Goal: Task Accomplishment & Management: Use online tool/utility

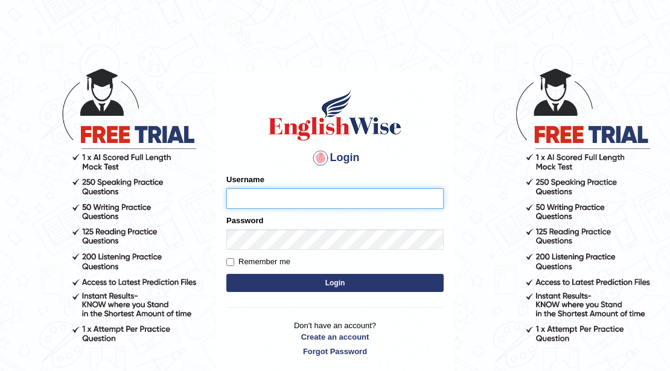
click at [315, 200] on input "Username" at bounding box center [334, 198] width 217 height 21
type input "prabhhsiimransingh"
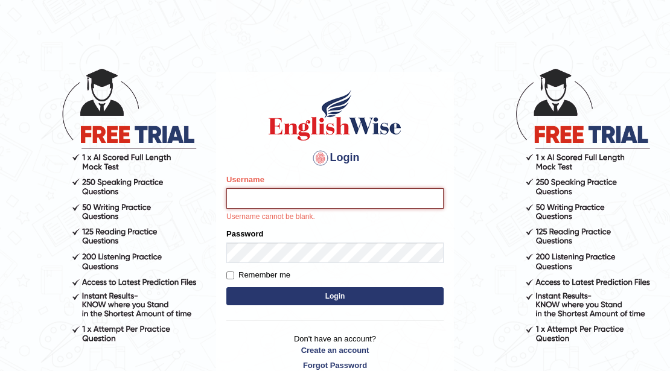
click at [290, 201] on input "Username" at bounding box center [334, 198] width 217 height 21
type input "prabhhsiimransingh"
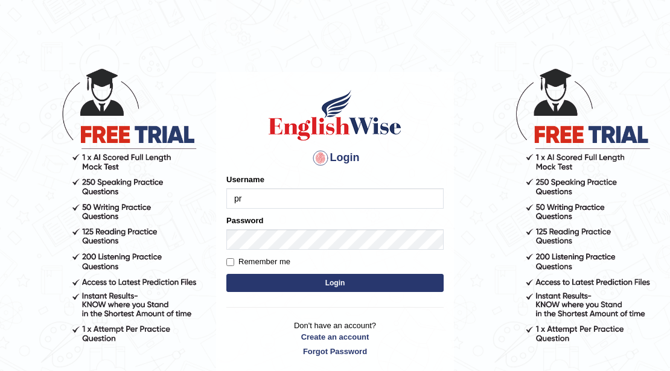
type input "pra"
type input "prabhhsiimransingh"
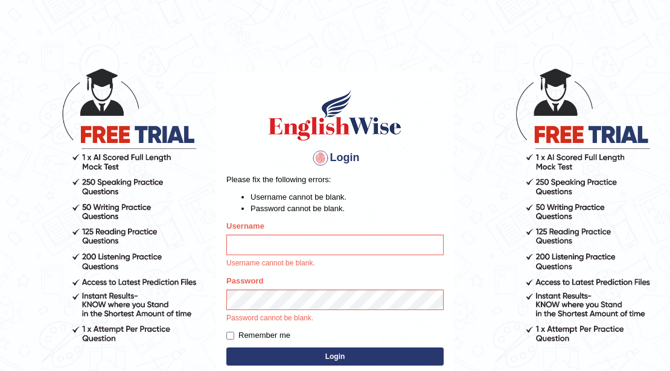
click at [304, 247] on input "Username" at bounding box center [334, 245] width 217 height 21
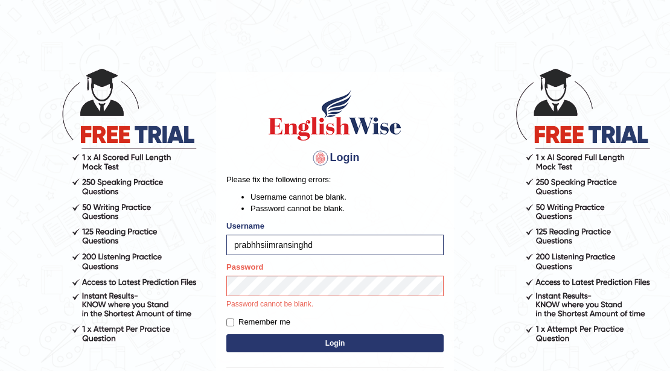
type input "prabhhsiimransingh"
click at [226, 334] on button "Login" at bounding box center [334, 343] width 217 height 18
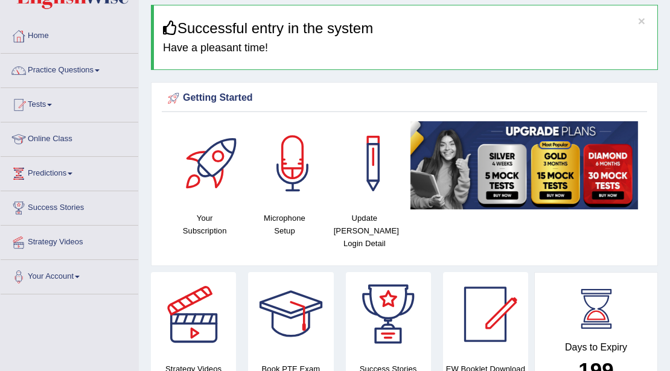
scroll to position [40, 0]
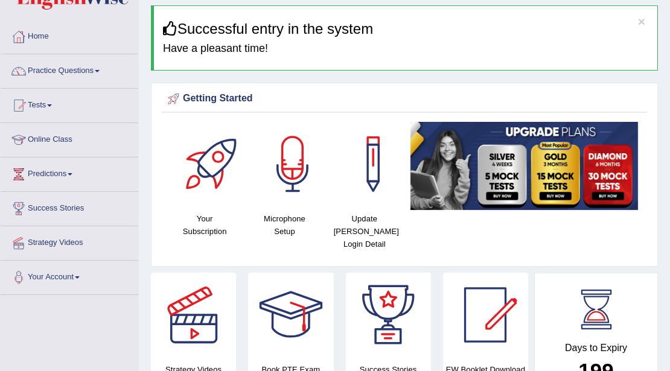
click at [60, 73] on link "Practice Questions" at bounding box center [70, 69] width 138 height 30
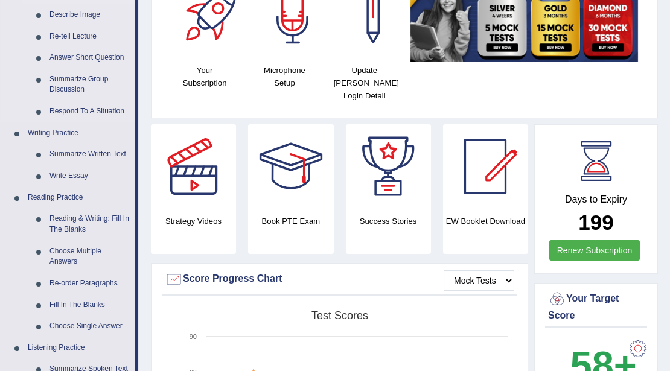
scroll to position [201, 0]
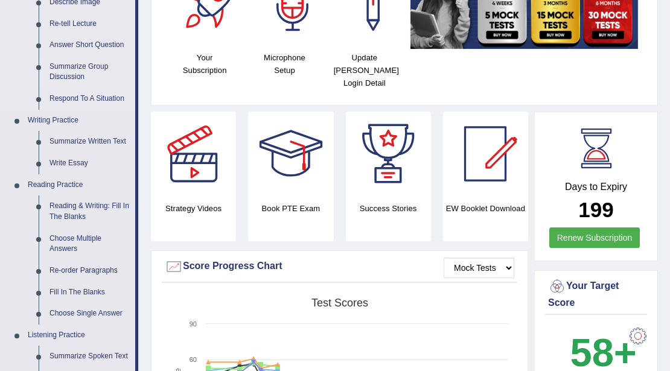
click at [65, 66] on link "Summarize Group Discussion" at bounding box center [89, 72] width 91 height 32
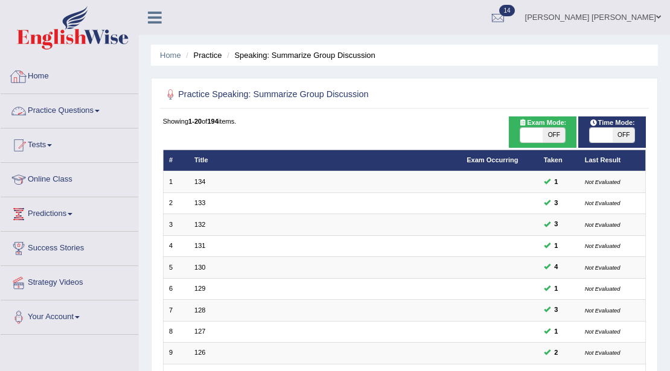
click at [72, 107] on link "Practice Questions" at bounding box center [70, 109] width 138 height 30
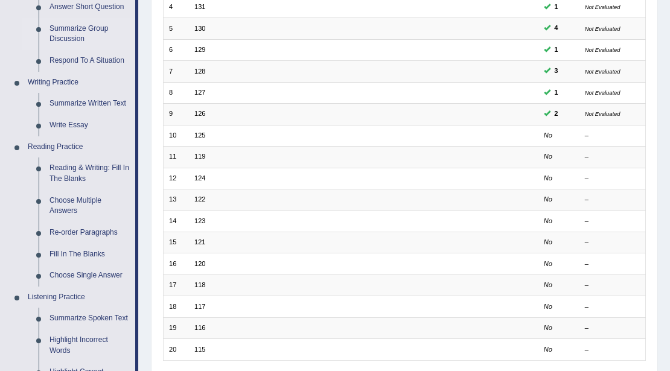
scroll to position [241, 0]
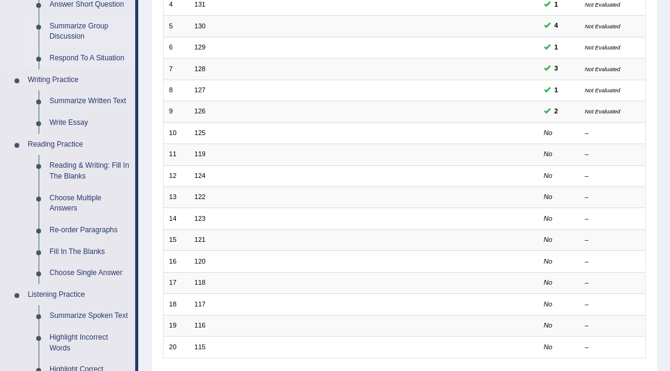
click at [80, 57] on link "Respond To A Situation" at bounding box center [89, 59] width 91 height 22
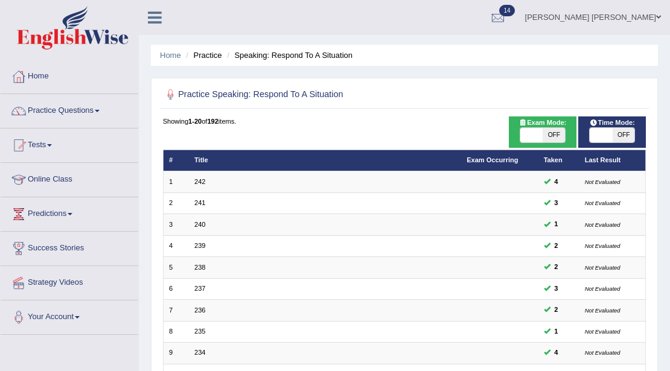
click at [610, 18] on link "Prabh Simran Singh" at bounding box center [593, 15] width 154 height 31
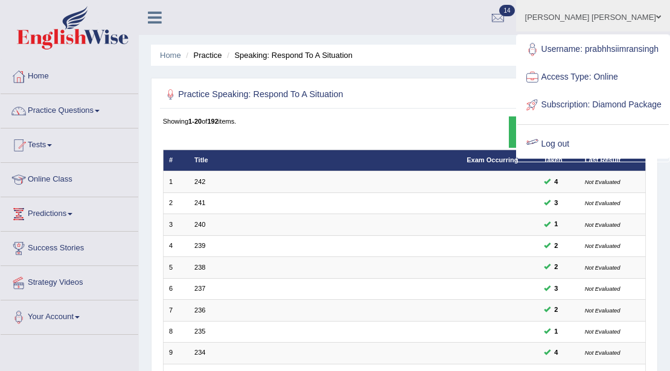
click at [577, 158] on link "Log out" at bounding box center [592, 144] width 151 height 28
